Goal: Information Seeking & Learning: Learn about a topic

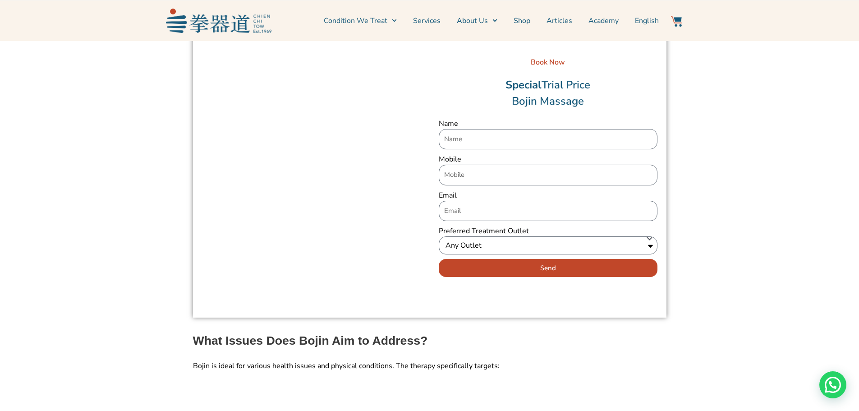
scroll to position [767, 0]
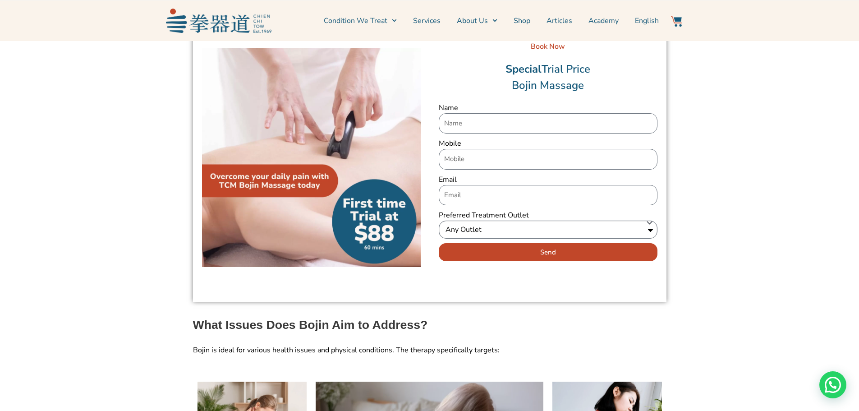
click at [652, 221] on select "Any Outlet Ang Mo Kio Bendemeer Eunos Jurong East Katong Redhill" at bounding box center [548, 230] width 219 height 18
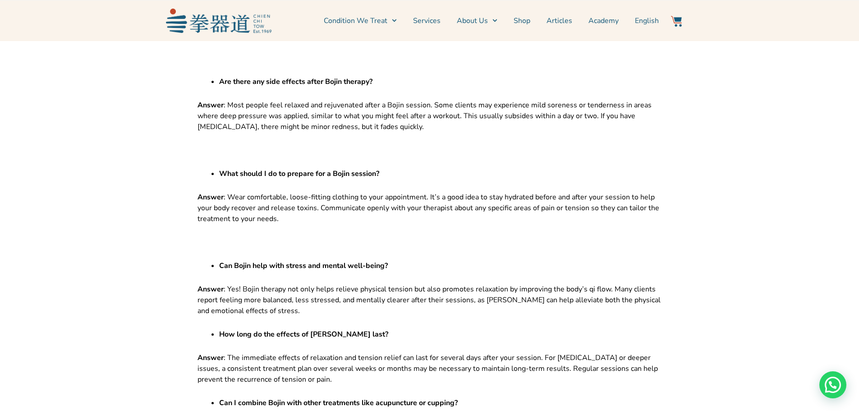
scroll to position [5953, 0]
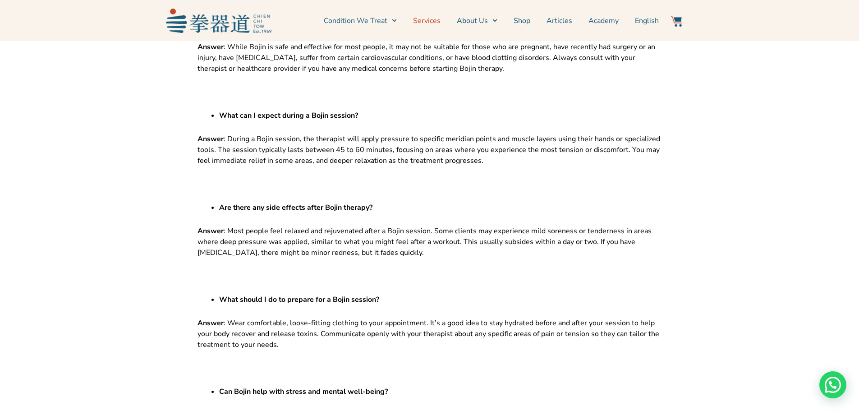
click at [433, 18] on link "Services" at bounding box center [427, 20] width 28 height 23
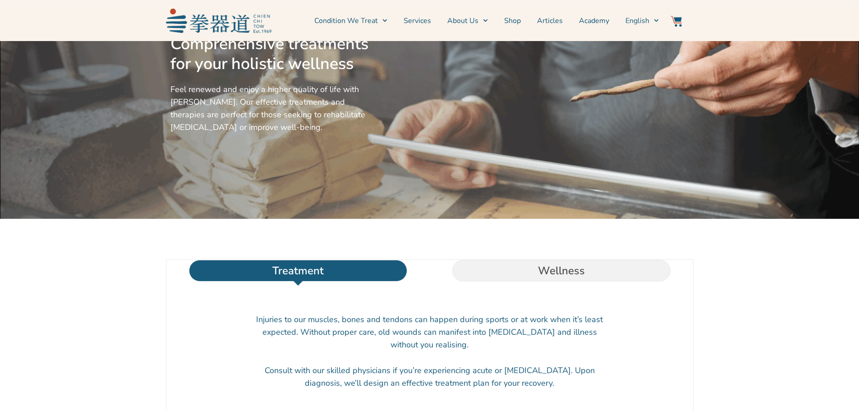
scroll to position [135, 0]
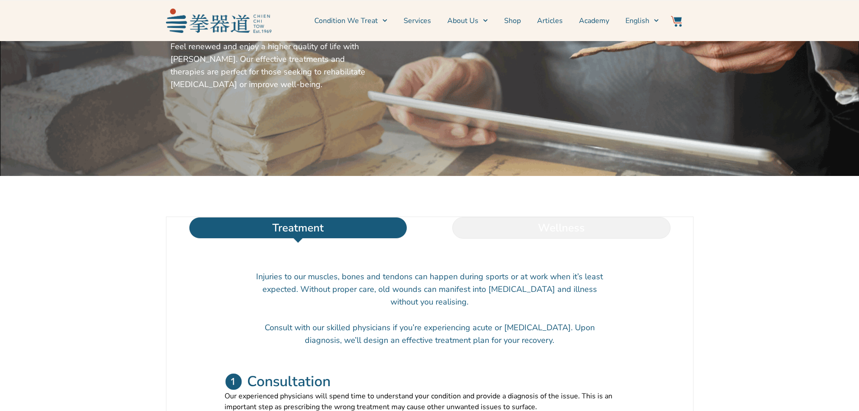
click at [559, 239] on li "Wellness" at bounding box center [561, 228] width 263 height 22
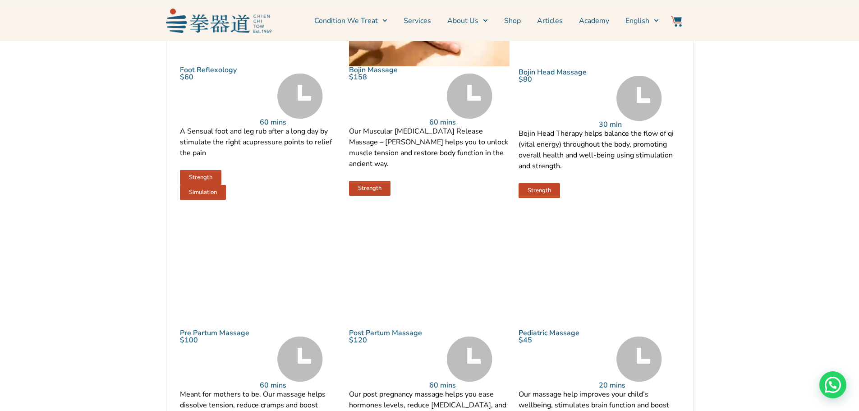
scroll to position [812, 0]
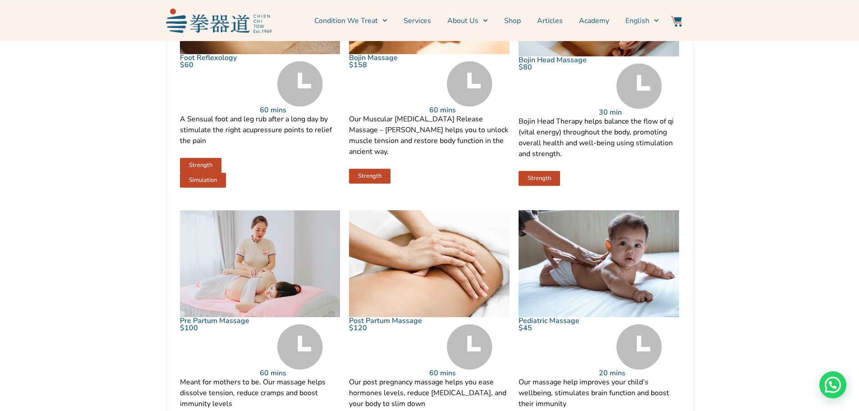
click at [421, 138] on span "Our Muscular Fascia Release Massage – Bonin helps you to unlock muscle tension …" at bounding box center [428, 135] width 159 height 42
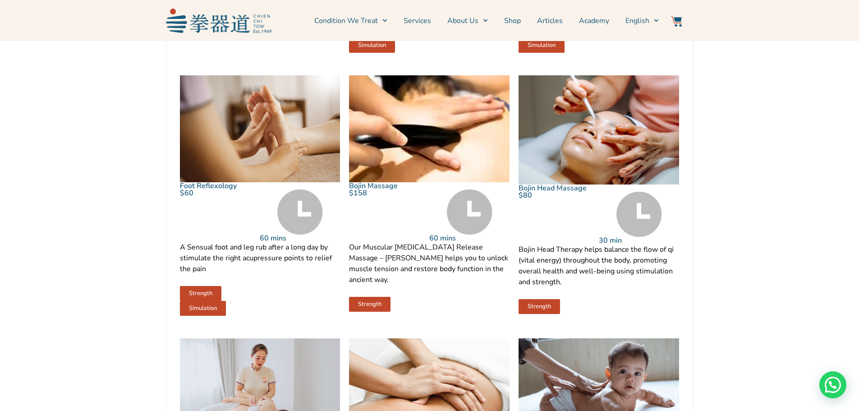
scroll to position [676, 0]
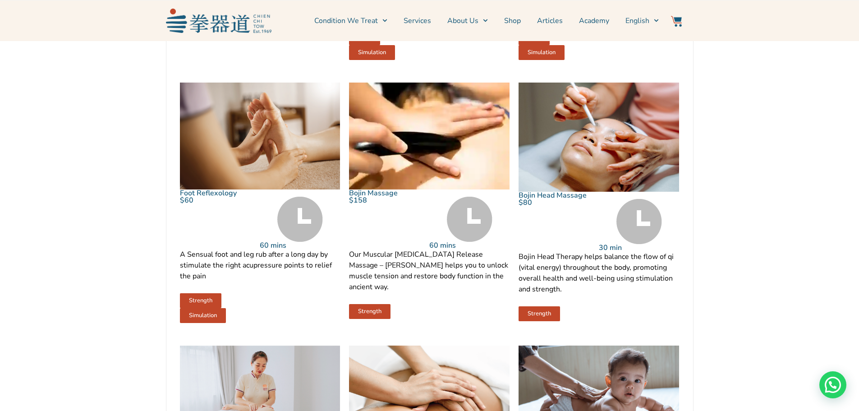
click at [578, 143] on img at bounding box center [599, 137] width 161 height 109
click at [557, 200] on link "Bojin Head Massage" at bounding box center [553, 195] width 68 height 10
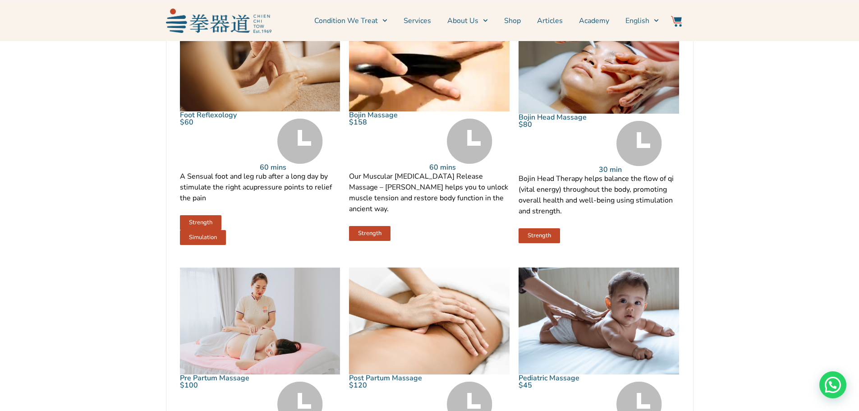
scroll to position [767, 0]
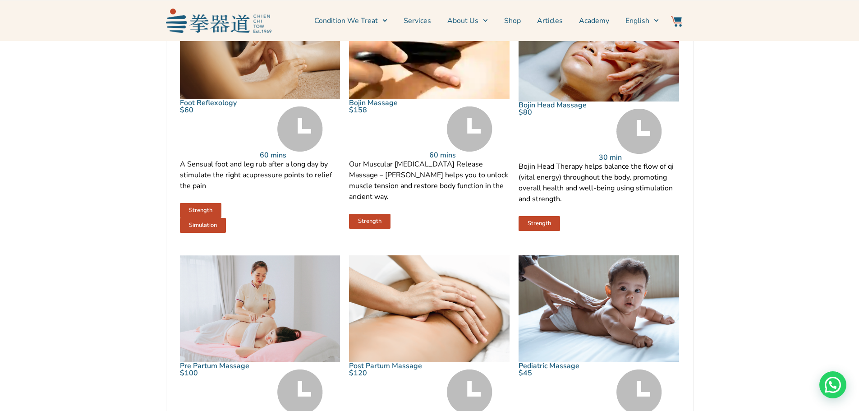
click at [373, 108] on link "Bojin Massage" at bounding box center [373, 103] width 49 height 10
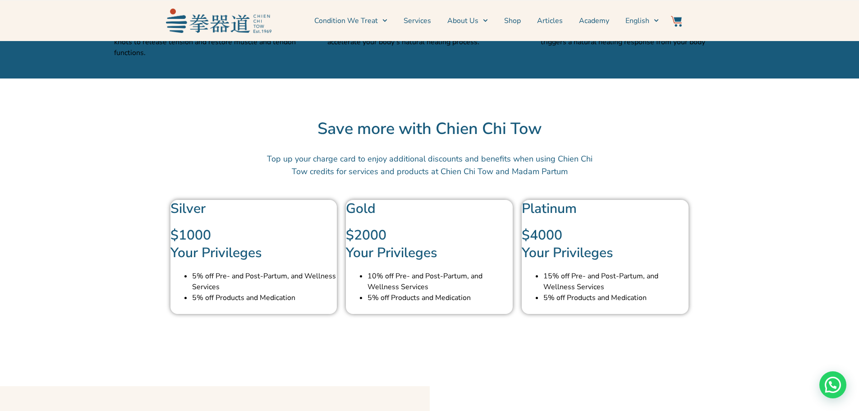
scroll to position [2210, 0]
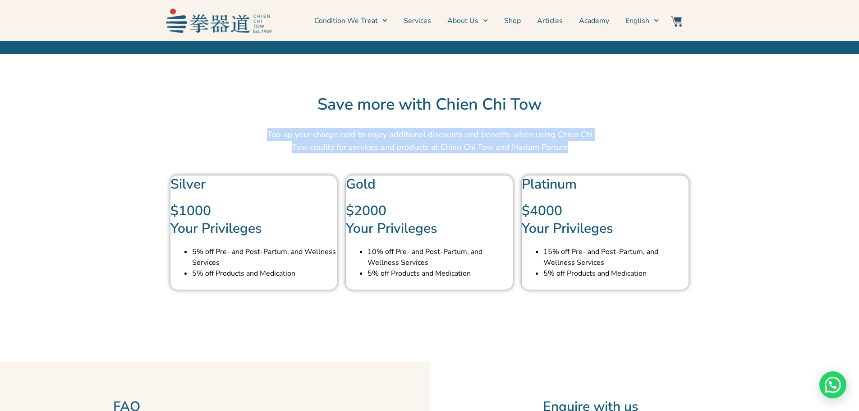
drag, startPoint x: 263, startPoint y: 140, endPoint x: 623, endPoint y: 156, distance: 360.7
click at [622, 156] on section "Top up your charge card to enjoy additional discounts and benefits when using C…" at bounding box center [430, 147] width 640 height 47
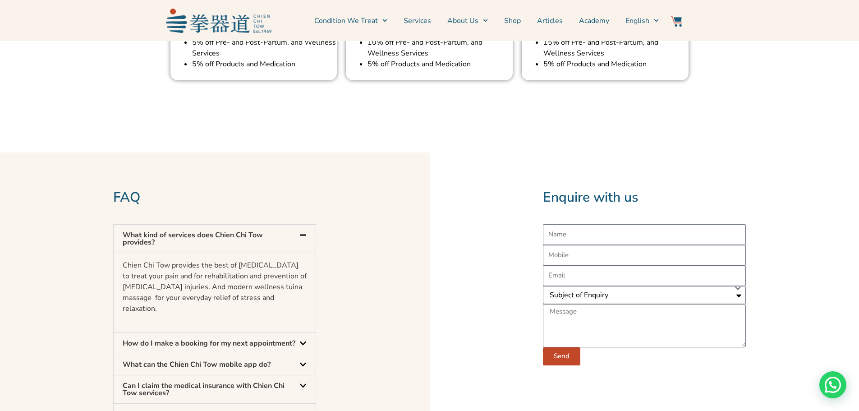
scroll to position [2435, 0]
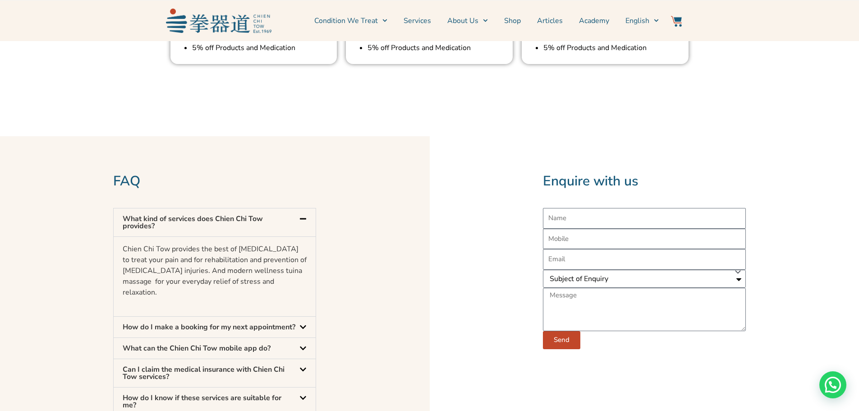
click at [304, 352] on icon at bounding box center [302, 348] width 7 height 7
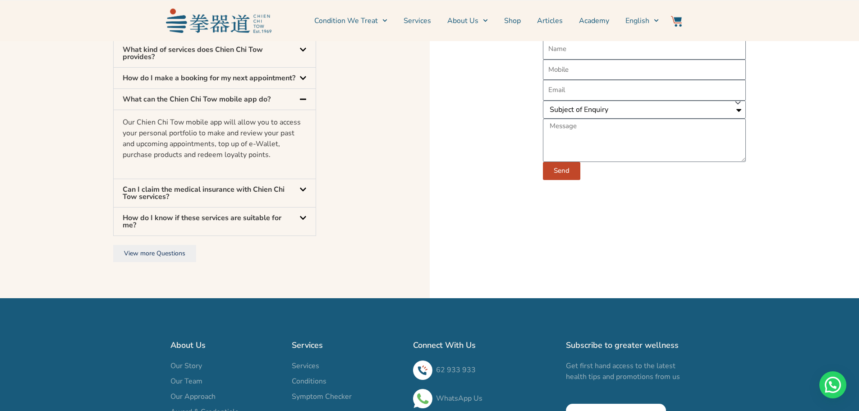
scroll to position [2616, 0]
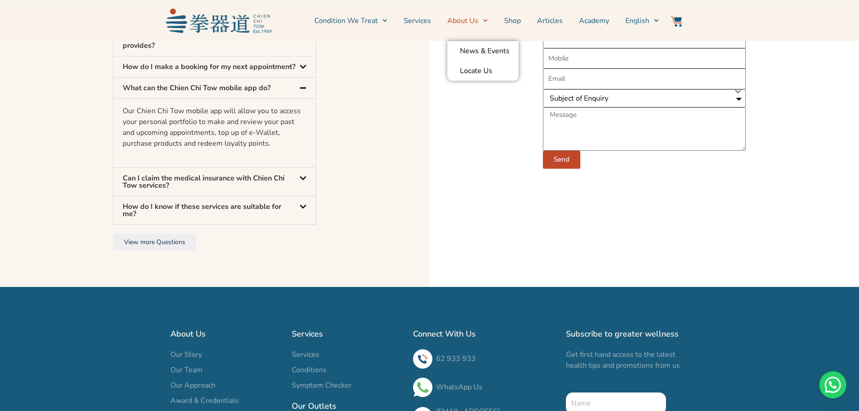
click at [485, 18] on icon "Menu" at bounding box center [485, 20] width 5 height 5
click at [483, 18] on span "Menu" at bounding box center [483, 21] width 9 height 14
click at [479, 52] on link "News & Events" at bounding box center [482, 51] width 71 height 20
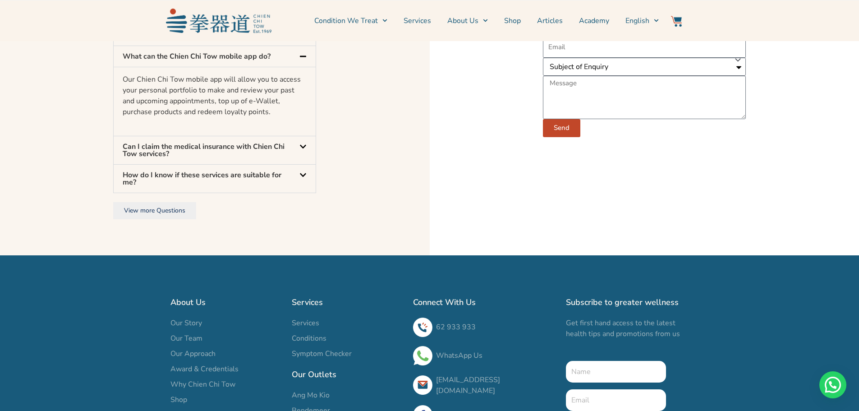
scroll to position [2661, 0]
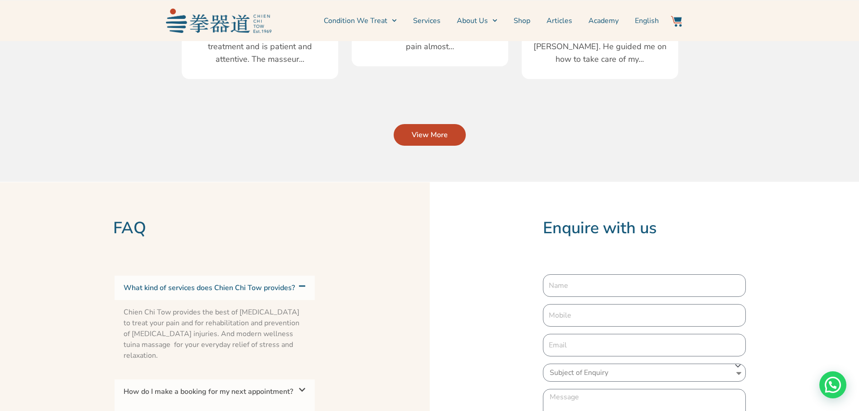
scroll to position [1578, 0]
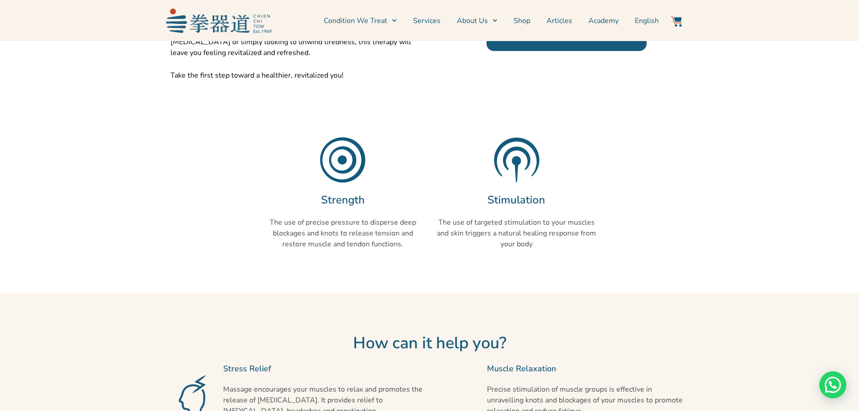
scroll to position [541, 0]
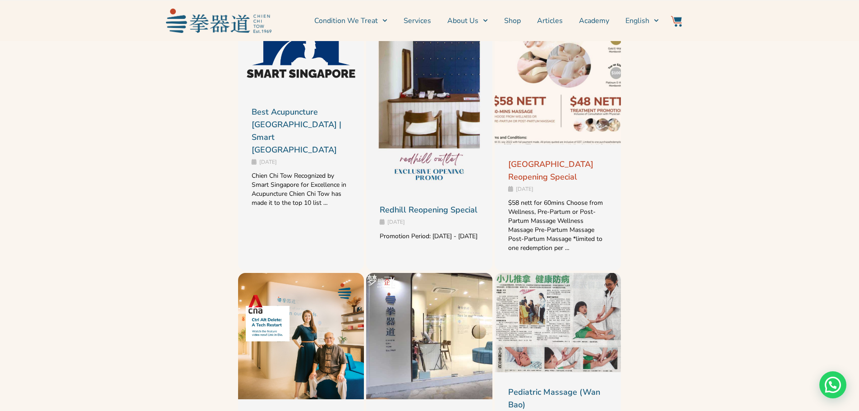
scroll to position [1308, 0]
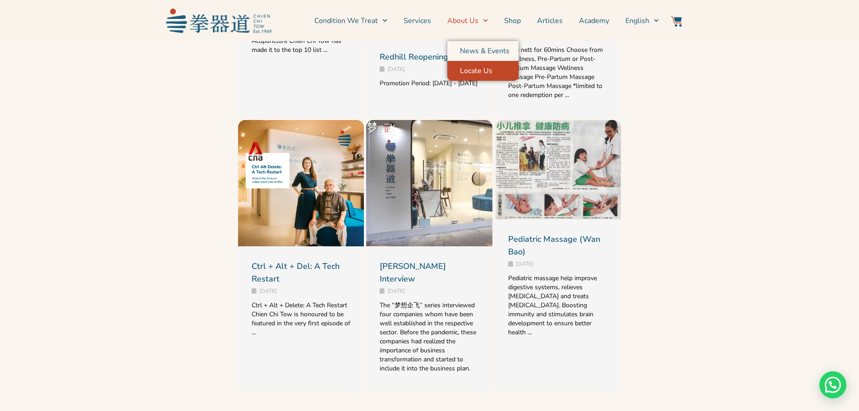
click at [469, 70] on link "Locate Us" at bounding box center [482, 71] width 71 height 20
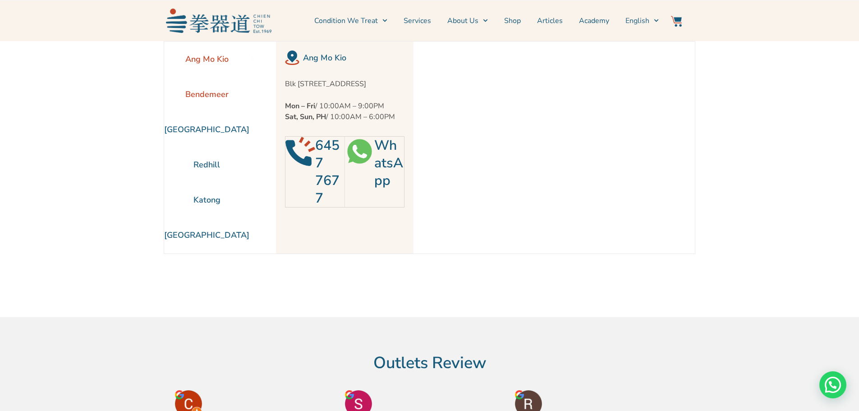
click at [217, 95] on li "Bendemeer" at bounding box center [206, 94] width 85 height 35
click at [217, 129] on li "[GEOGRAPHIC_DATA]" at bounding box center [206, 129] width 85 height 35
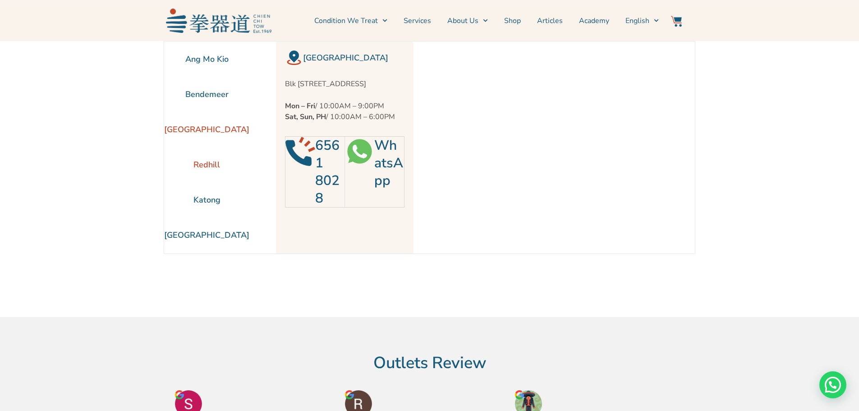
click at [216, 162] on li "Redhill" at bounding box center [206, 164] width 85 height 35
click at [213, 199] on li "Katong" at bounding box center [206, 199] width 85 height 35
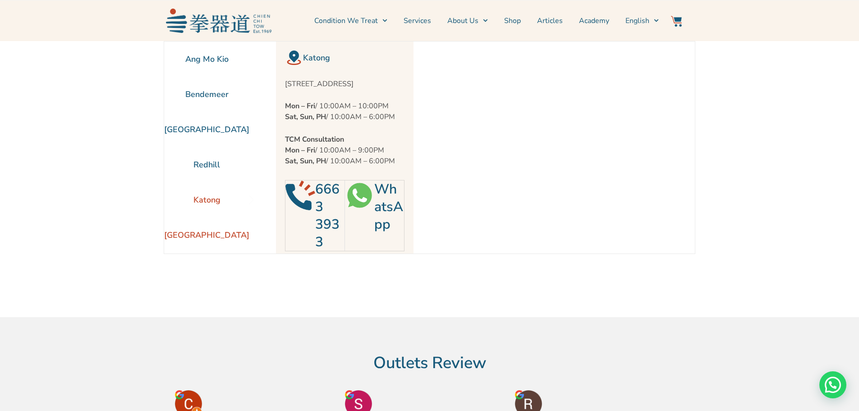
click at [207, 235] on li "[GEOGRAPHIC_DATA]" at bounding box center [206, 234] width 85 height 35
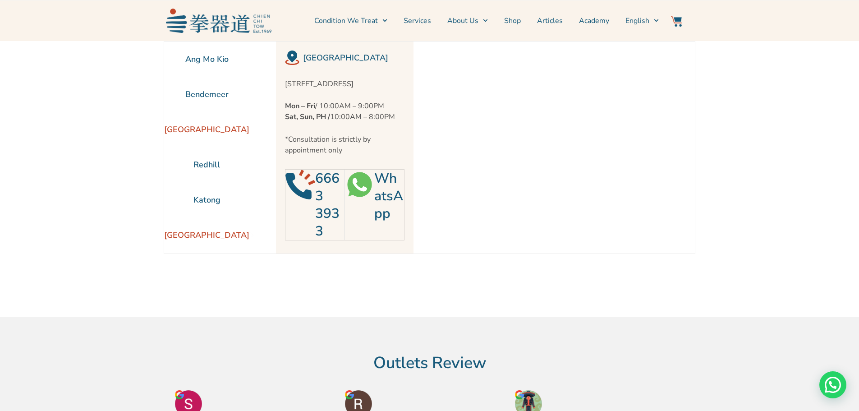
click at [204, 127] on li "[GEOGRAPHIC_DATA]" at bounding box center [206, 129] width 85 height 35
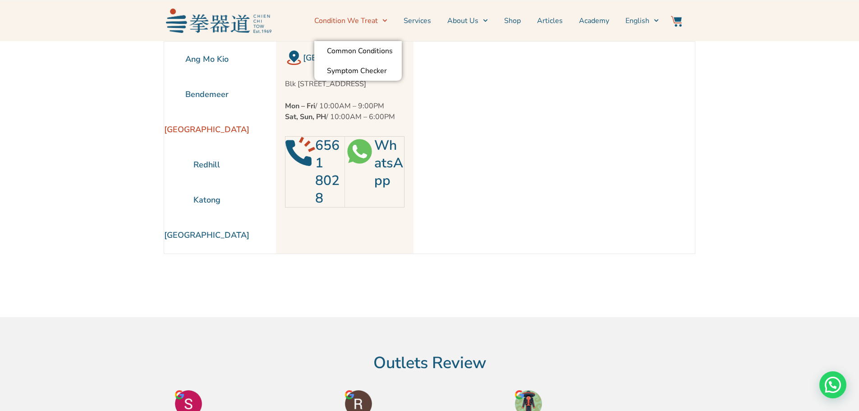
click at [379, 18] on link "Condition We Treat" at bounding box center [350, 20] width 73 height 23
click at [387, 18] on icon "Menu" at bounding box center [384, 20] width 5 height 5
click at [378, 64] on link "Symptom Checker" at bounding box center [357, 71] width 87 height 20
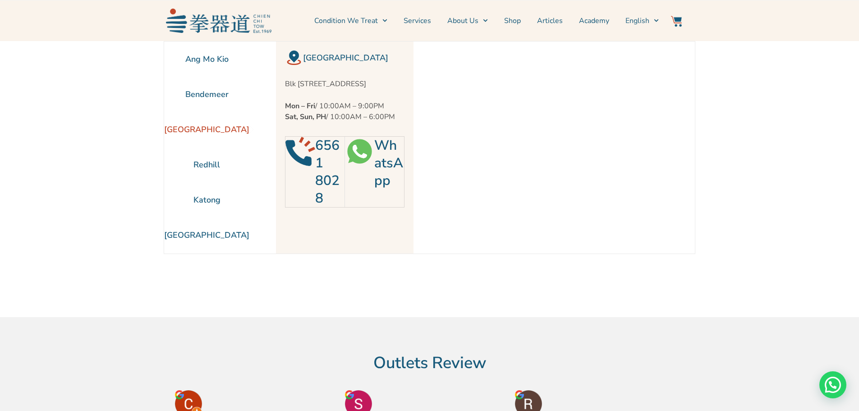
click at [209, 27] on img at bounding box center [219, 21] width 106 height 24
